Goal: Transaction & Acquisition: Book appointment/travel/reservation

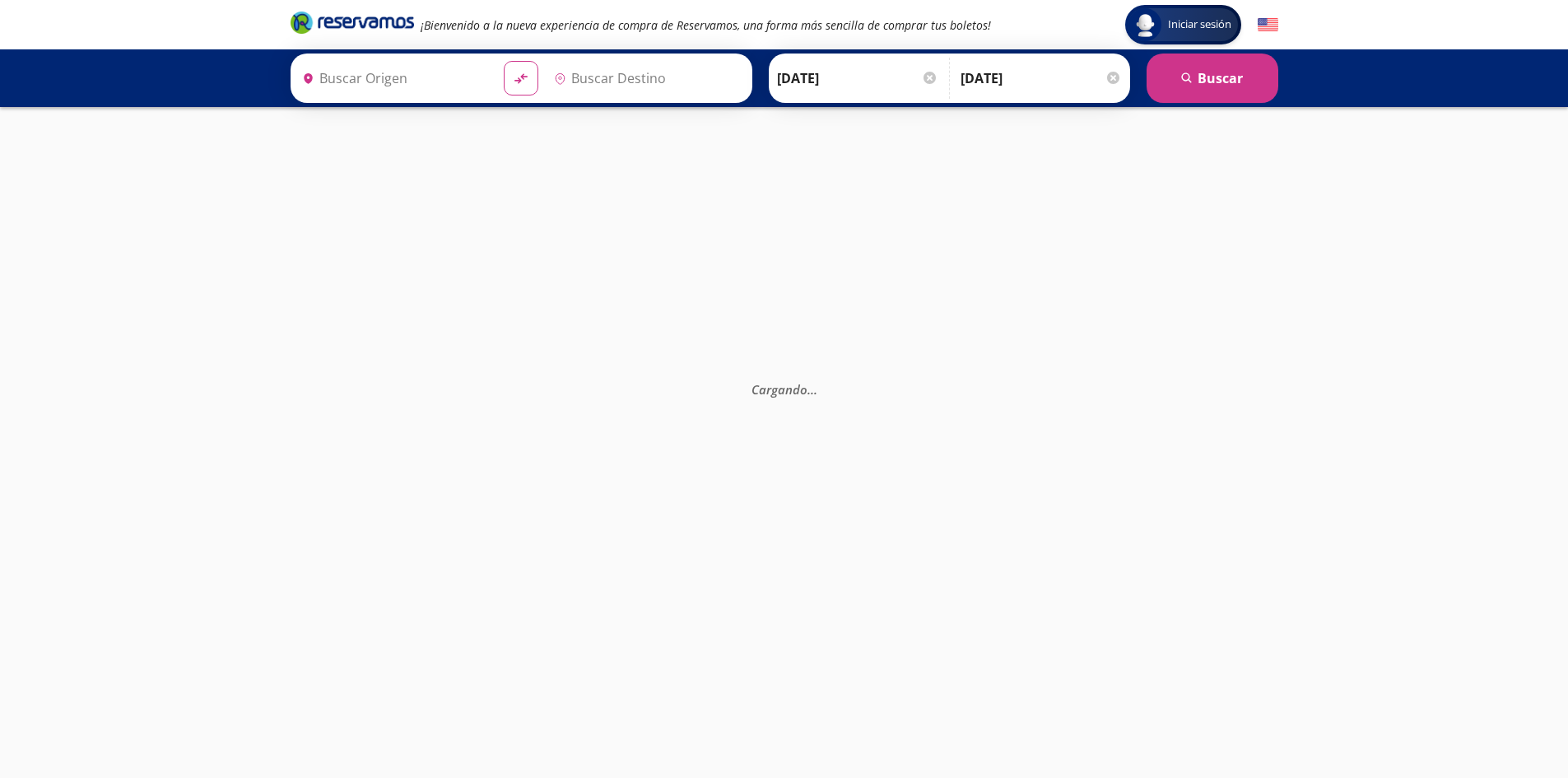
type input "Manzanillo, Colima"
type input "Querétaro, Querétaro"
type input "Manzanillo, Colima"
type input "Guadalajara, Jalisco"
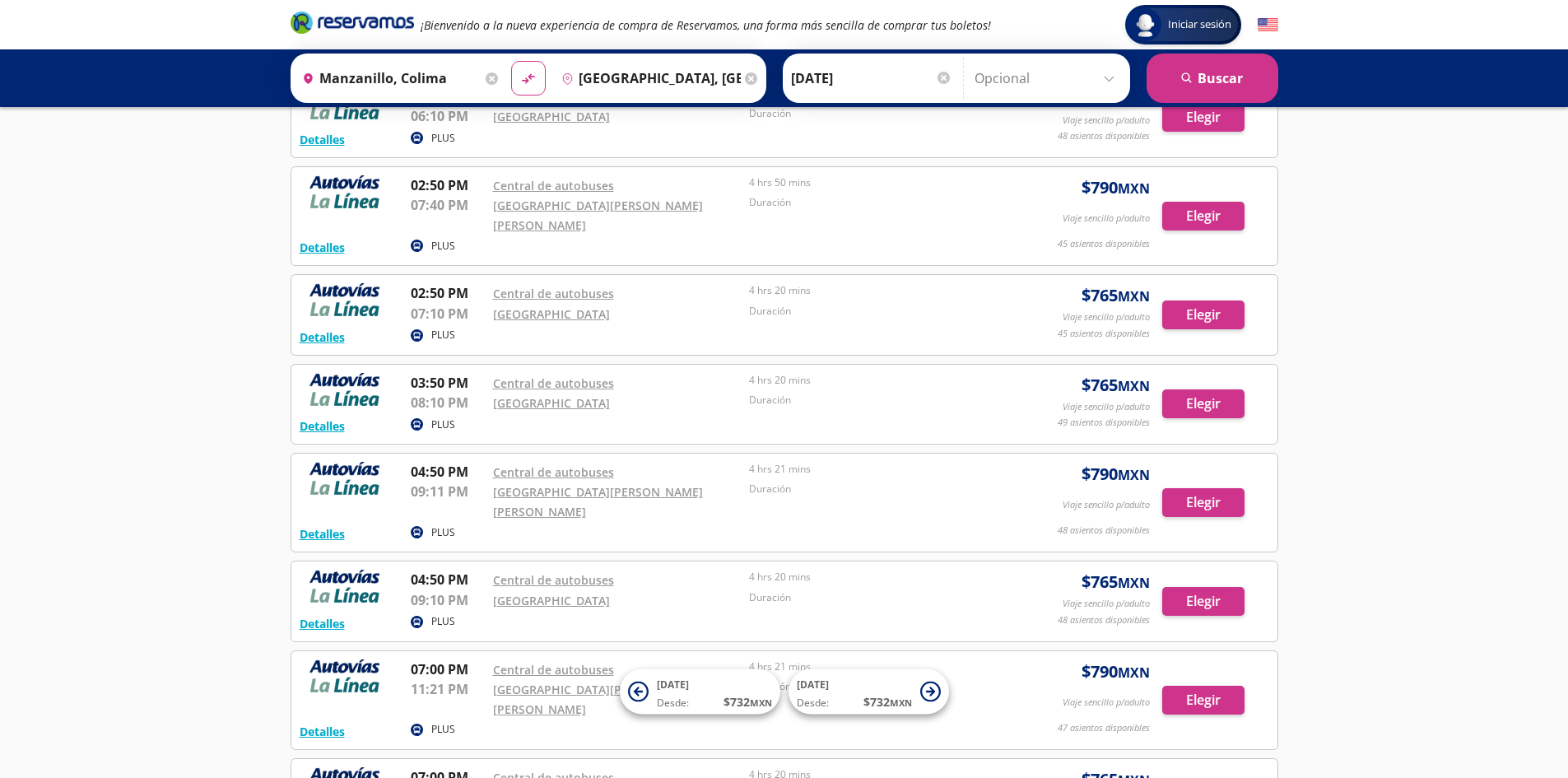
scroll to position [1709, 0]
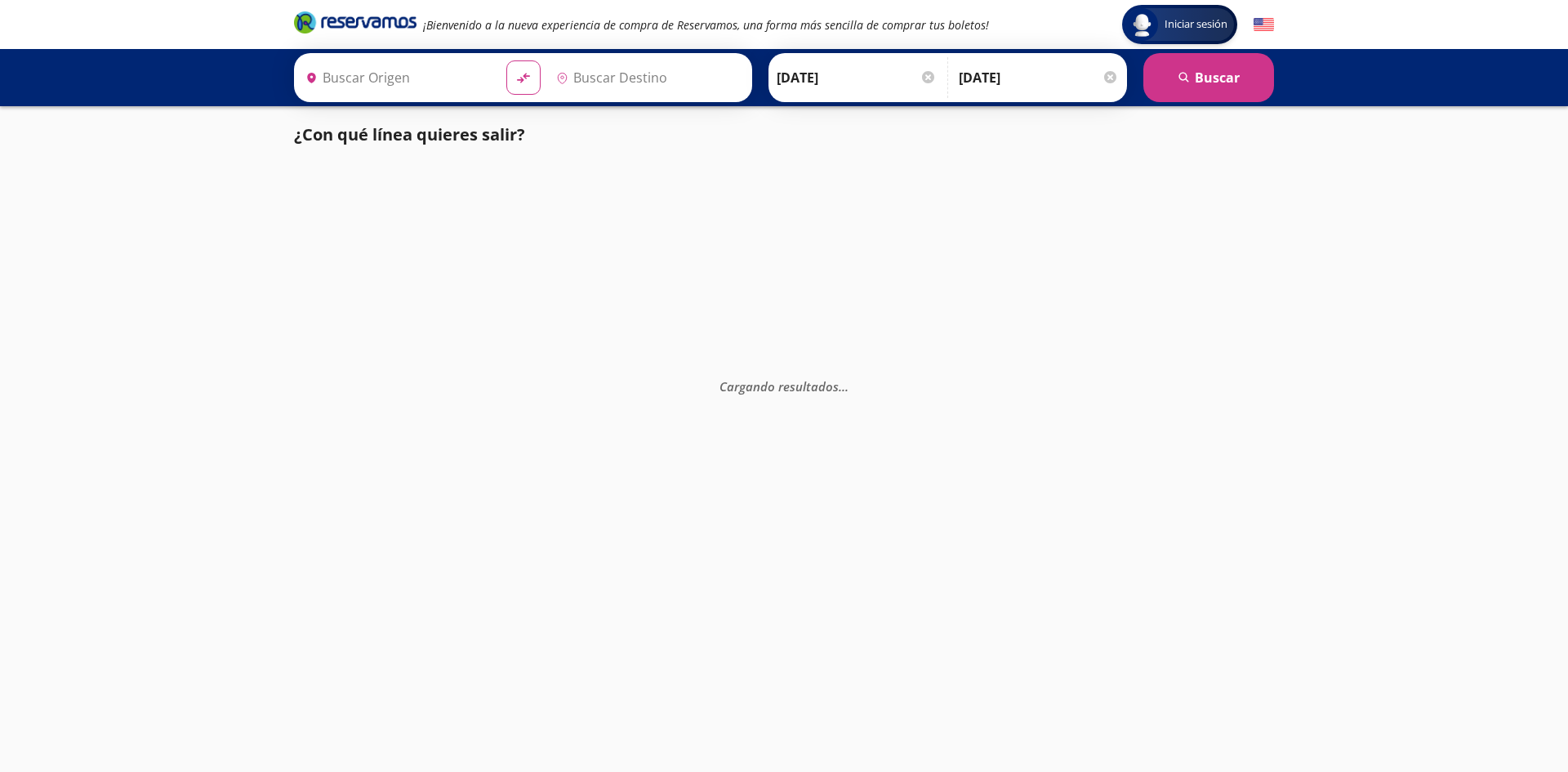
type input "Manzanillo, Colima"
type input "Querétaro, Querétaro"
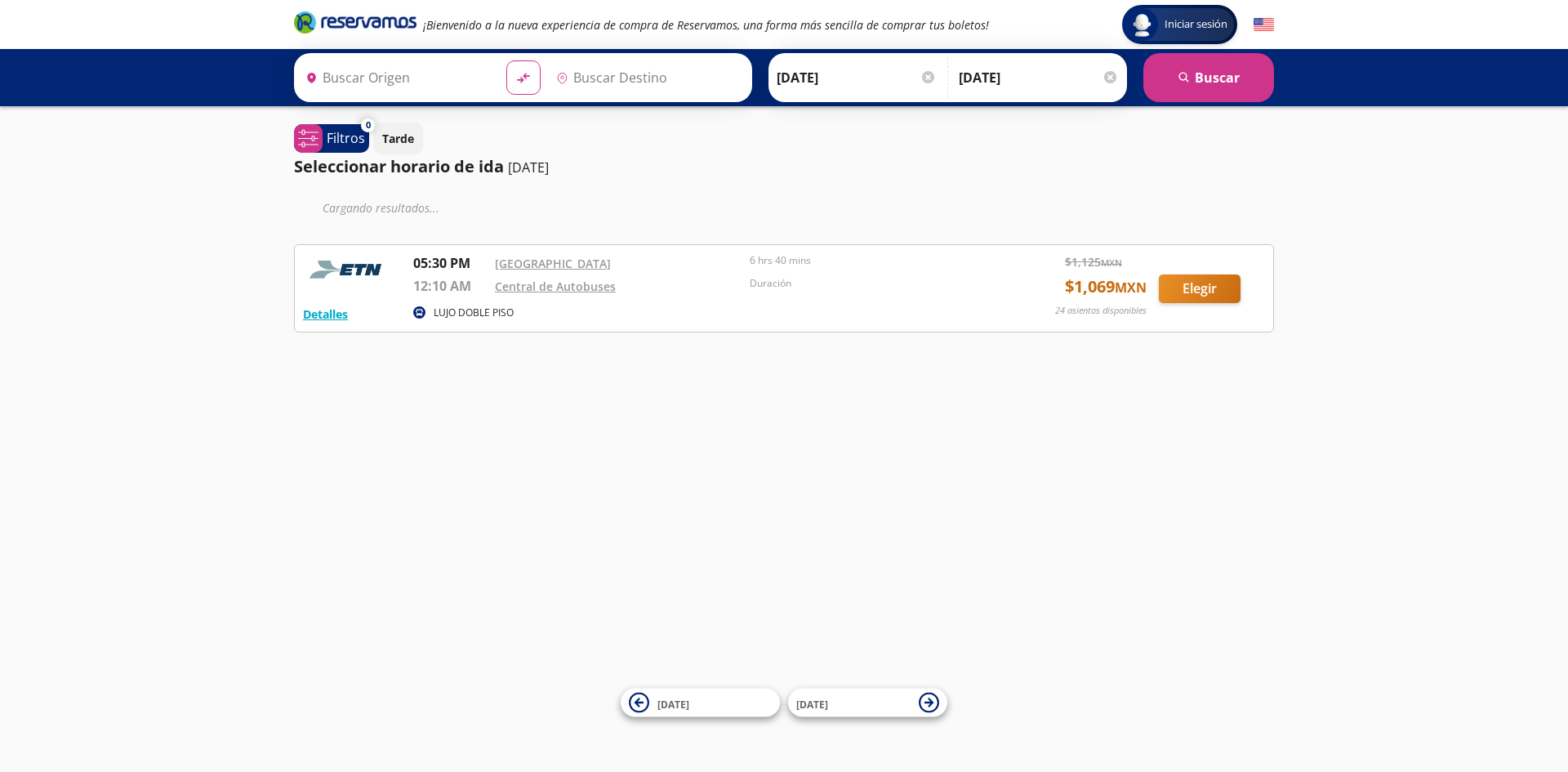
type input "[GEOGRAPHIC_DATA], [GEOGRAPHIC_DATA]"
type input "Central de Autobuses, Querétaro"
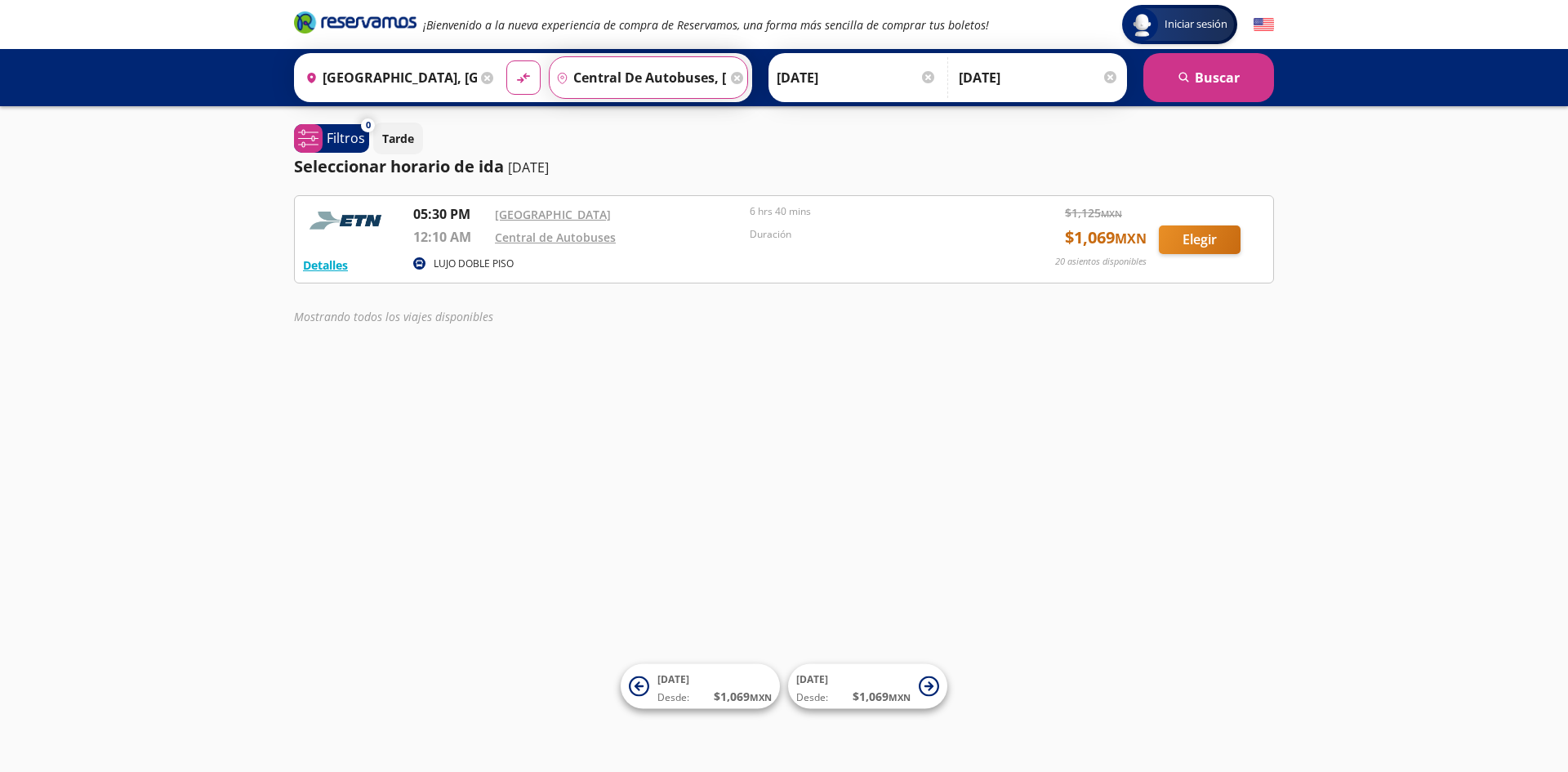
drag, startPoint x: 683, startPoint y: 71, endPoint x: 582, endPoint y: 402, distance: 346.1
click at [582, 402] on div "Iniciar sesión Iniciar sesión ¡Bienvenido a la nueva experiencia de compra de R…" at bounding box center [784, 386] width 1568 height 772
click at [595, 75] on input "Central de Autobuses, Querétaro" at bounding box center [638, 77] width 178 height 41
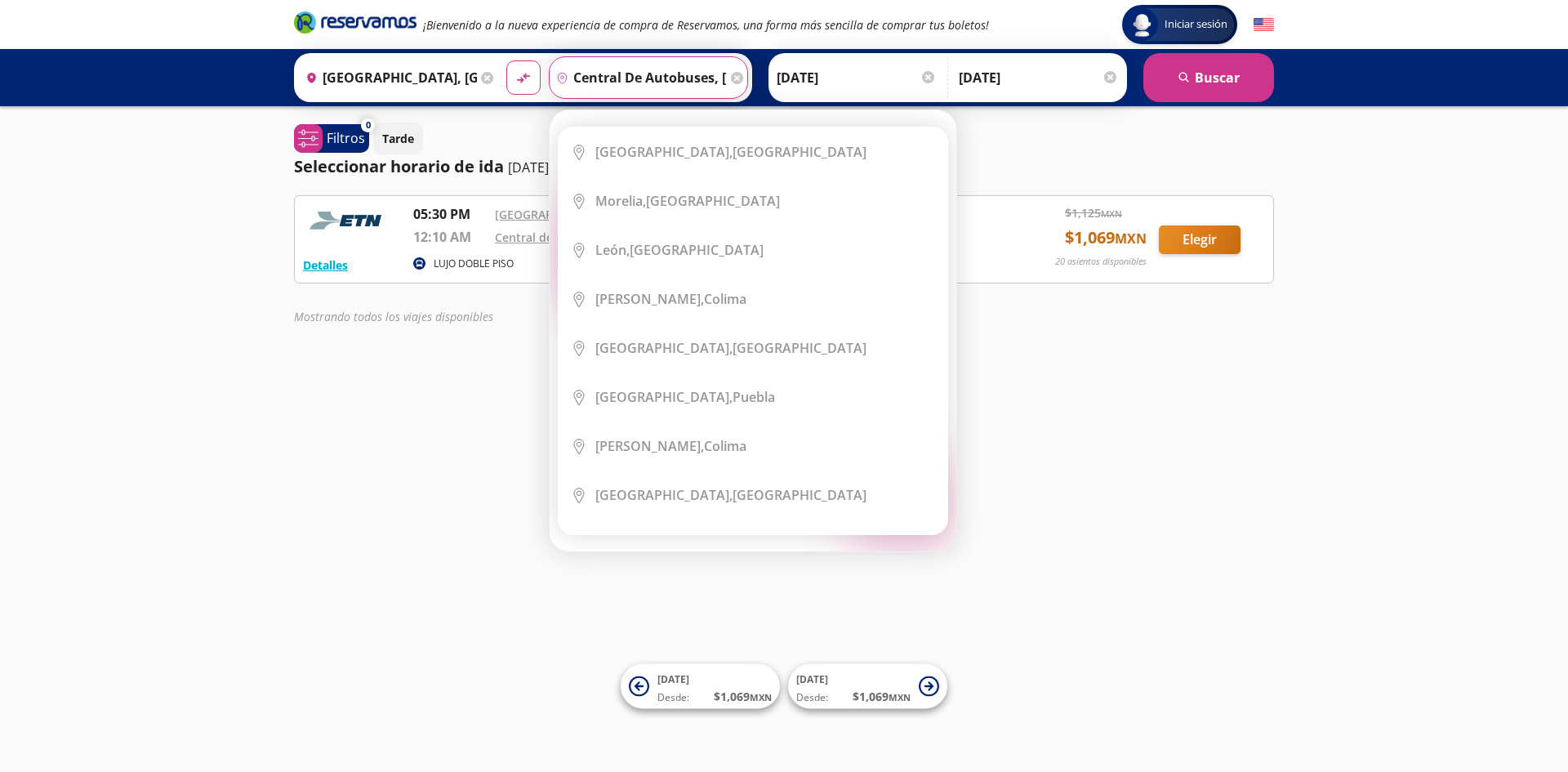
click at [707, 75] on input "Central de Autobuses, Querétaro" at bounding box center [638, 77] width 178 height 41
click at [720, 76] on input "Central de Autobuses, Querétaro" at bounding box center [638, 77] width 178 height 41
click at [1121, 454] on div "Iniciar sesión Iniciar sesión ¡Bienvenido a la nueva experiencia de compra de R…" at bounding box center [784, 386] width 1568 height 772
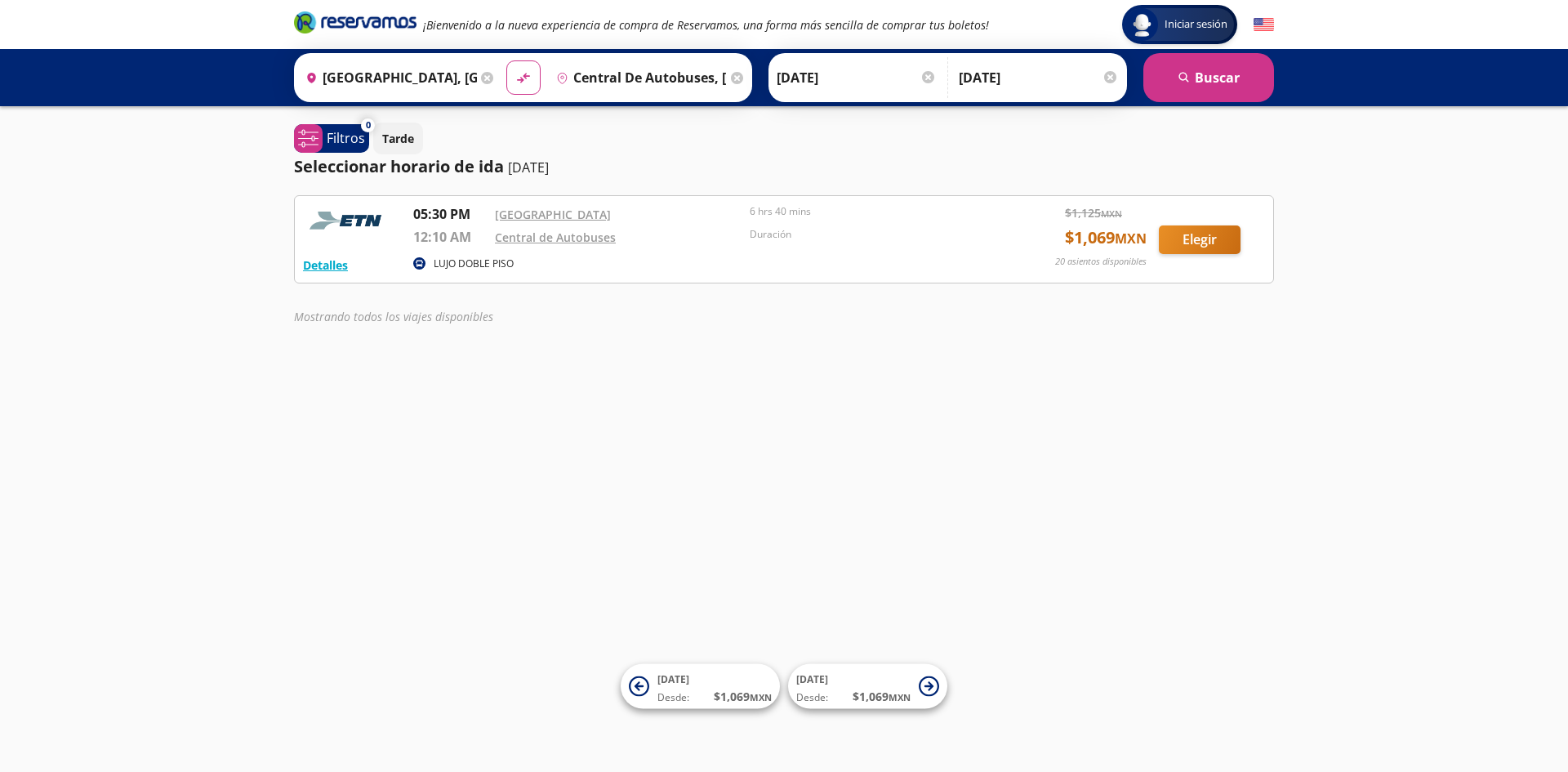
click at [835, 76] on input "[DATE]" at bounding box center [857, 77] width 160 height 41
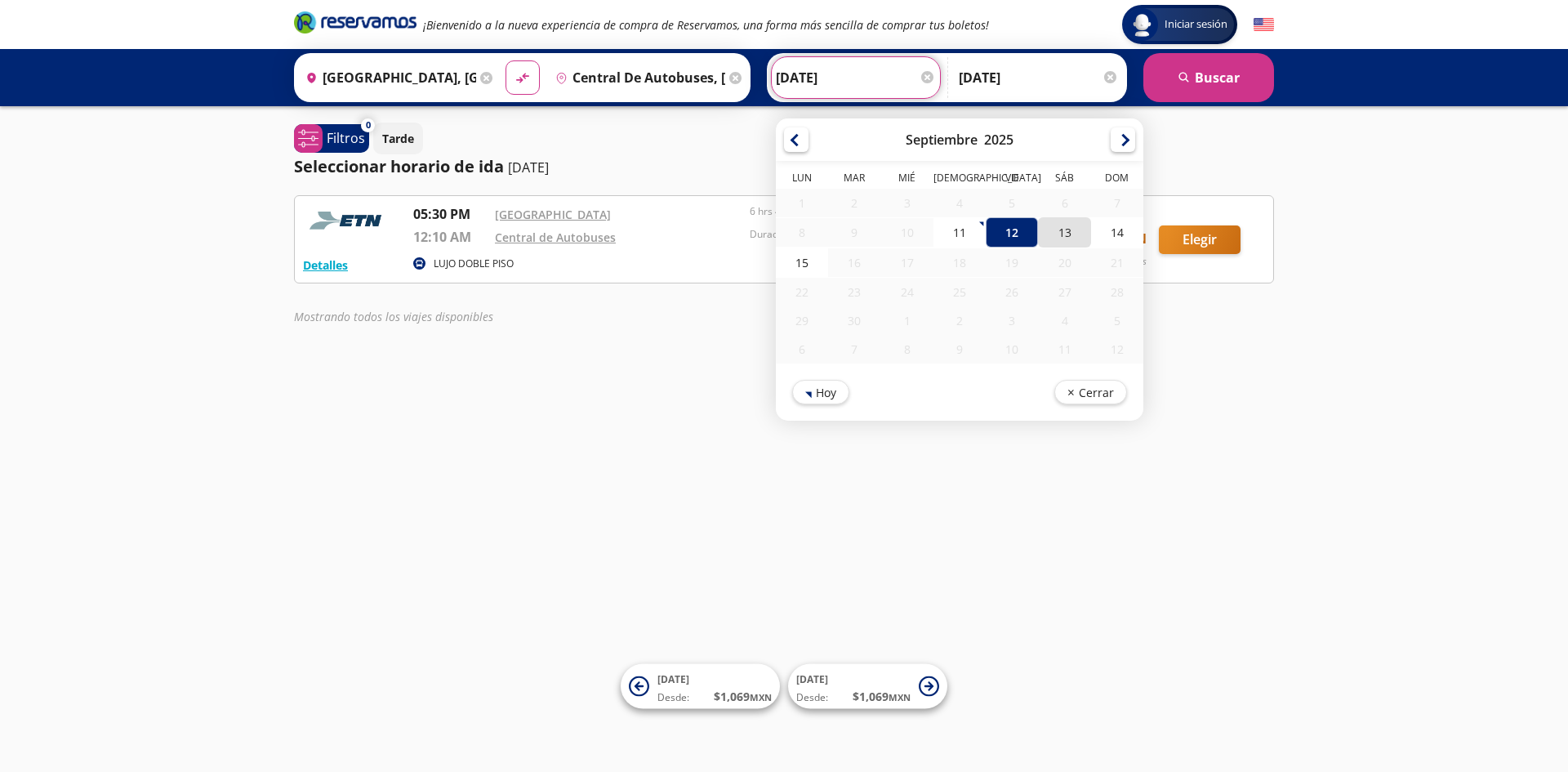
click at [1053, 225] on div "13" at bounding box center [1065, 232] width 53 height 30
type input "13-Sep-25"
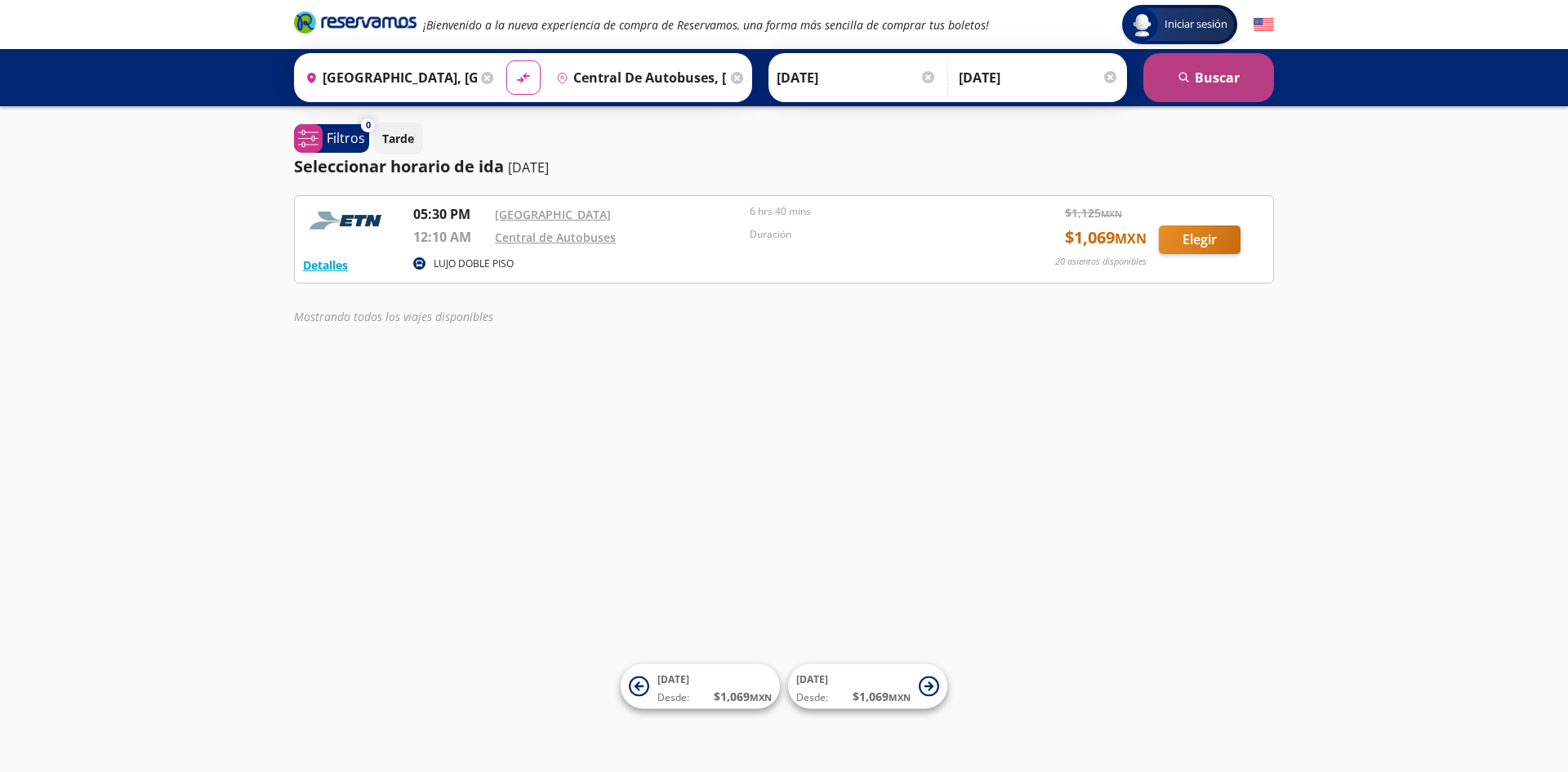
click at [1205, 88] on button "search Buscar" at bounding box center [1208, 78] width 131 height 49
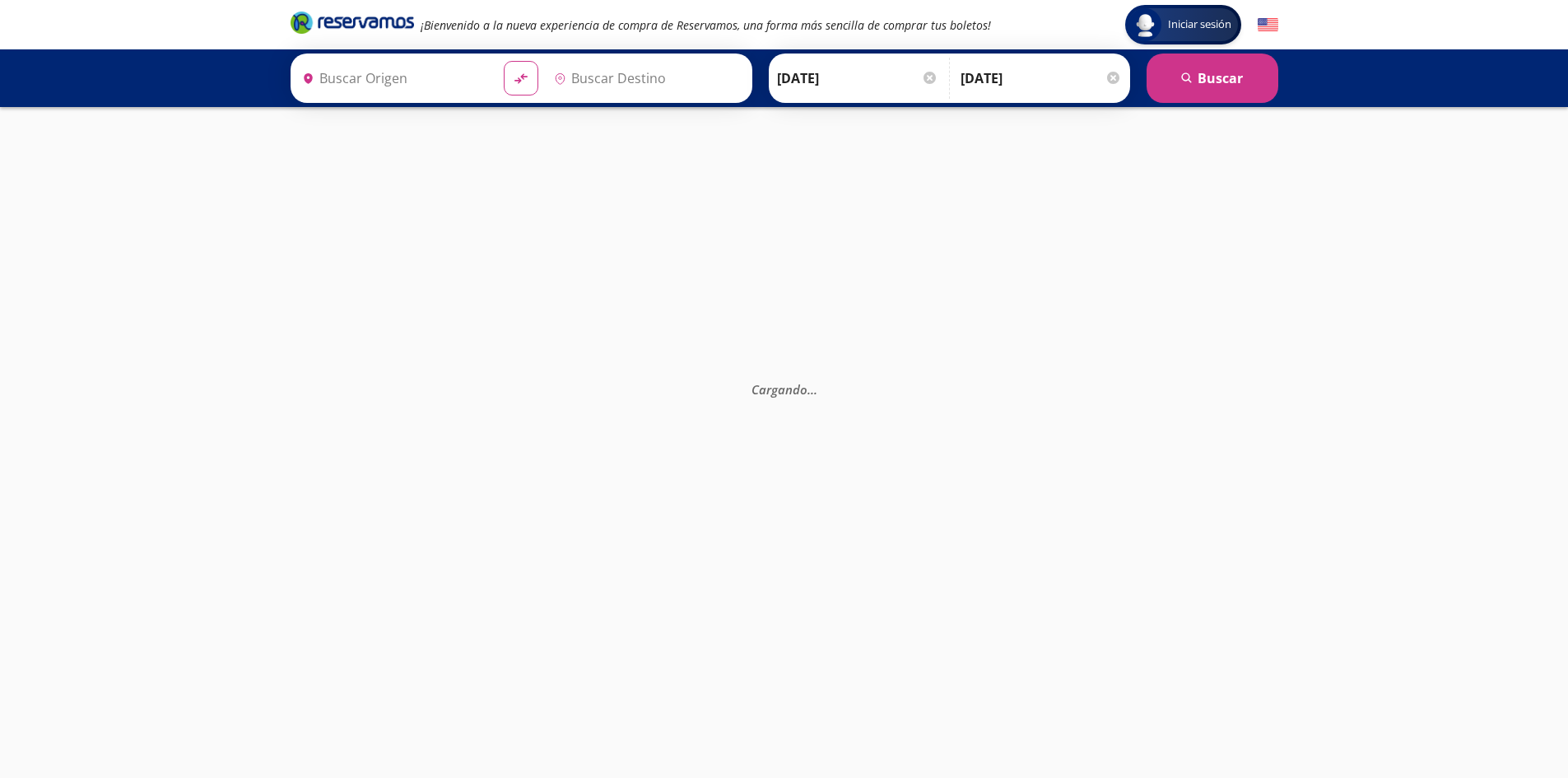
type input "Guadalajara, Jalisco"
type input "Central de Autobuses, Querétaro"
